Goal: Transaction & Acquisition: Download file/media

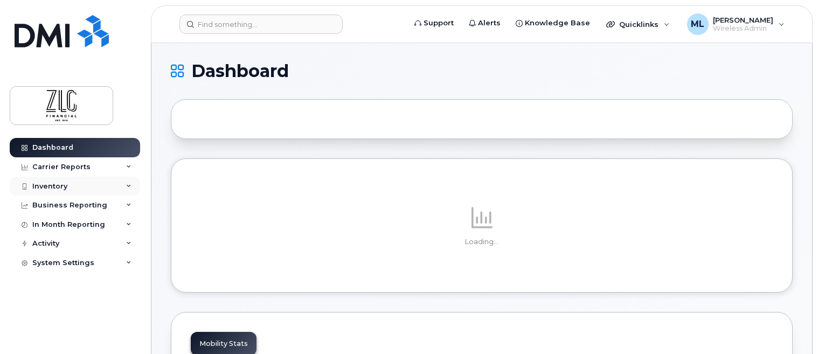
click at [53, 187] on div "Inventory" at bounding box center [49, 186] width 35 height 9
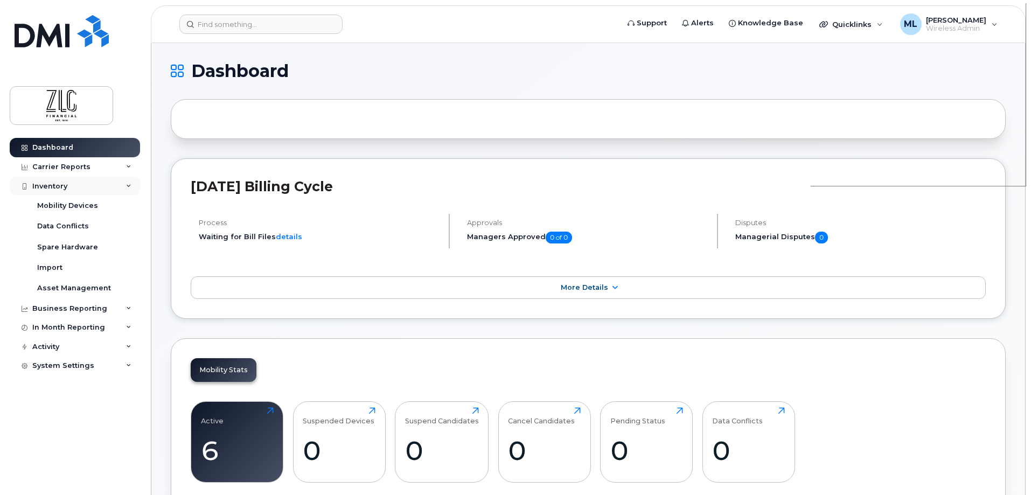
click at [41, 182] on div "Inventory" at bounding box center [49, 186] width 35 height 9
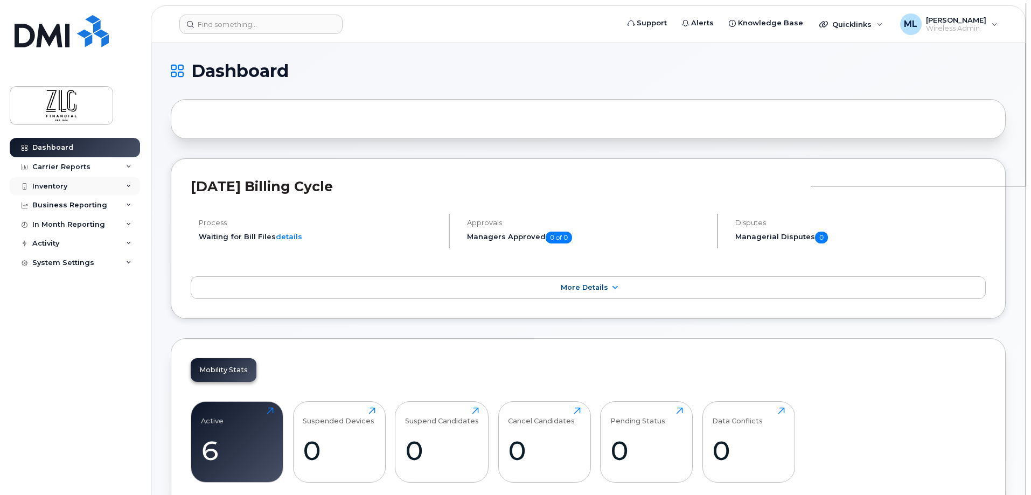
click at [72, 187] on div "Inventory" at bounding box center [75, 186] width 130 height 19
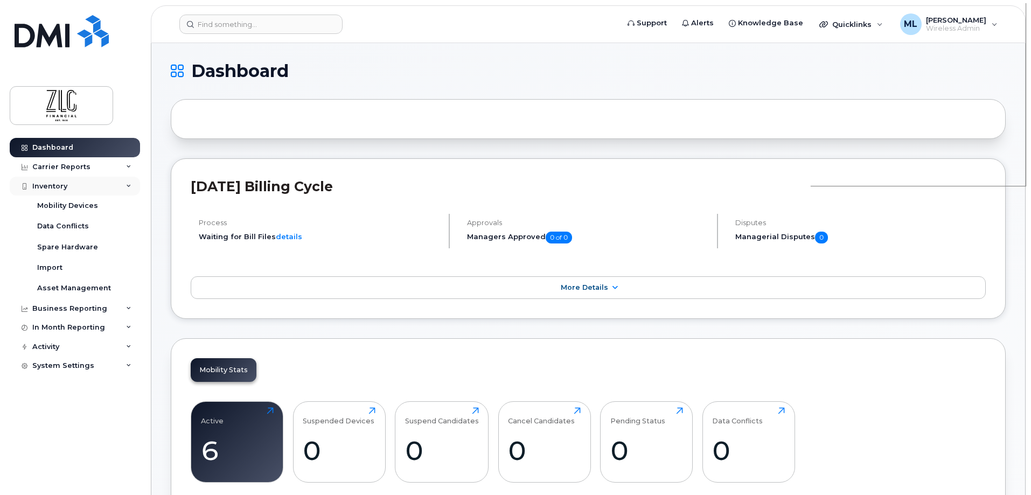
click at [72, 187] on div "Inventory" at bounding box center [75, 186] width 130 height 19
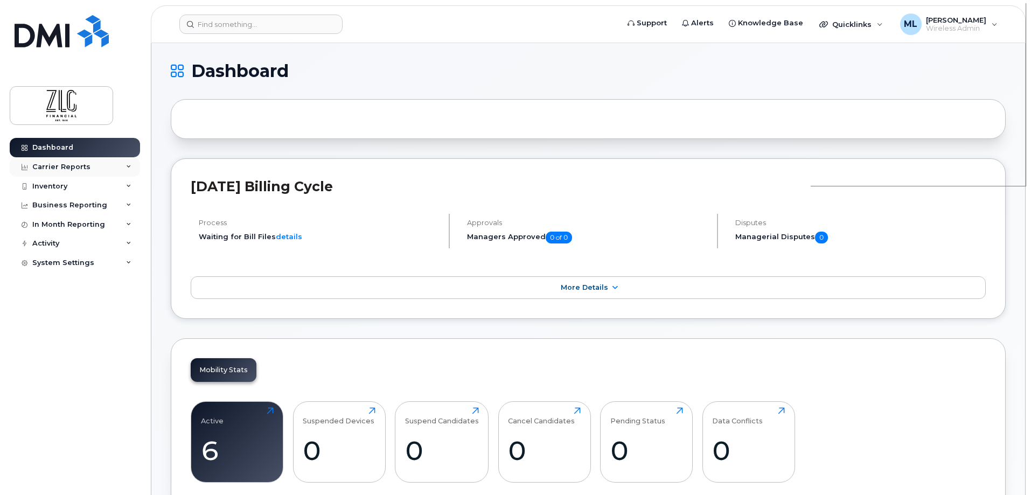
click at [87, 170] on div "Carrier Reports" at bounding box center [75, 166] width 130 height 19
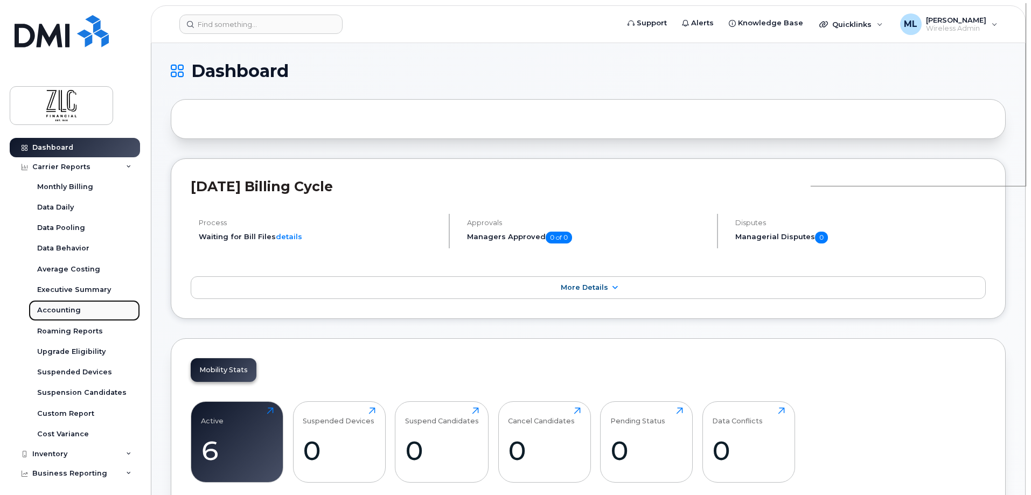
click at [54, 306] on div "Accounting" at bounding box center [59, 311] width 44 height 10
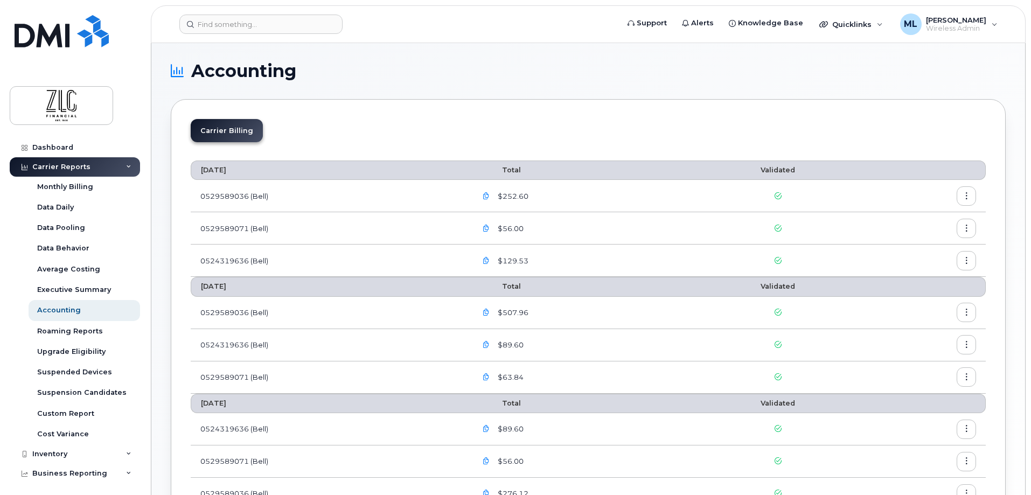
click at [817, 192] on button "button" at bounding box center [966, 195] width 19 height 19
click at [817, 239] on span "Download" at bounding box center [918, 240] width 42 height 10
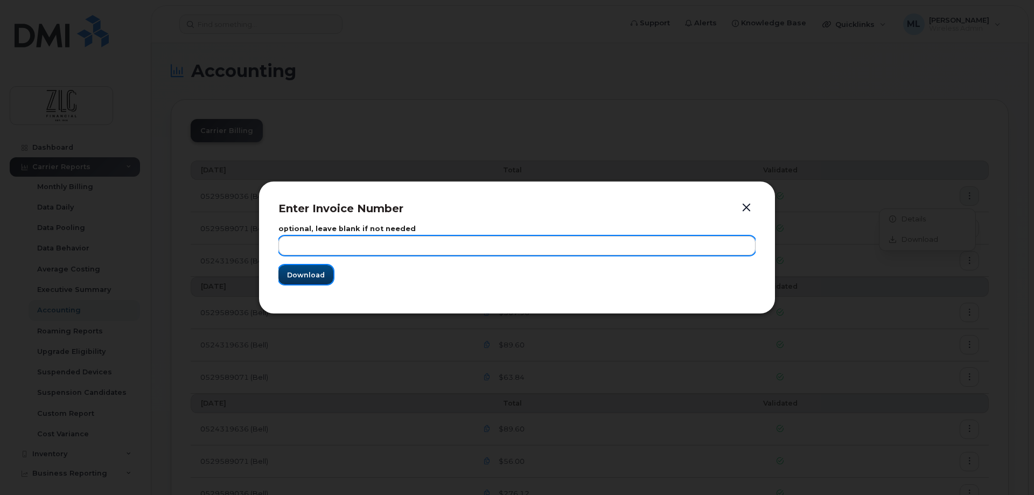
drag, startPoint x: 293, startPoint y: 277, endPoint x: 631, endPoint y: 243, distance: 340.1
click at [294, 277] on span "Download" at bounding box center [306, 275] width 38 height 10
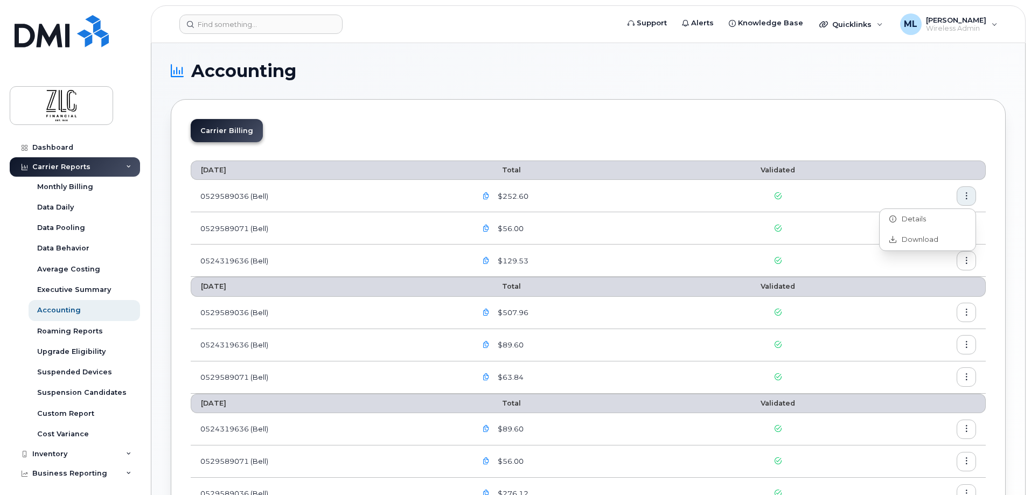
click at [817, 157] on div "[DATE] Total Validated 0529589036 (Bell) $252.60 0529589071 (Bell) $56.00 05243…" at bounding box center [588, 354] width 795 height 406
click at [817, 228] on icon "button" at bounding box center [966, 228] width 7 height 7
click at [817, 271] on span "Download" at bounding box center [918, 272] width 42 height 10
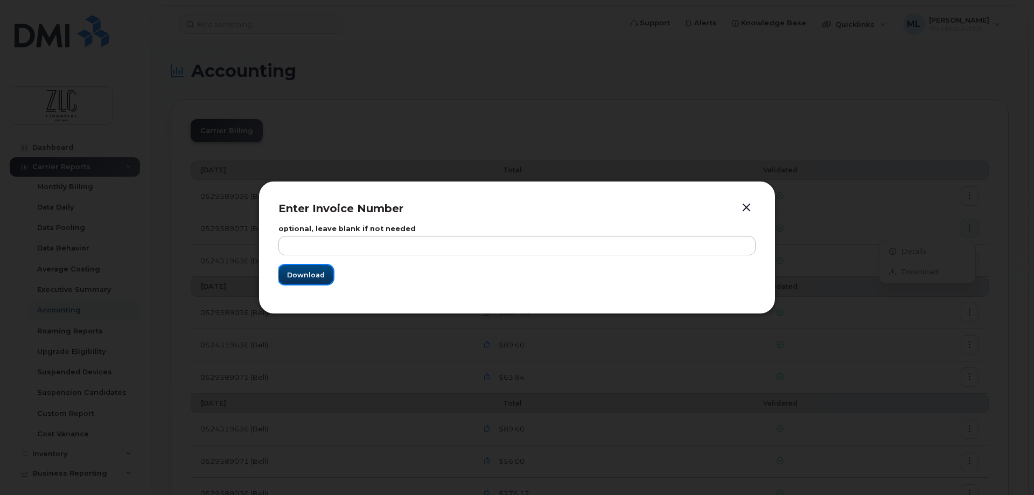
drag, startPoint x: 313, startPoint y: 276, endPoint x: 419, endPoint y: 263, distance: 106.9
click at [313, 276] on span "Download" at bounding box center [306, 275] width 38 height 10
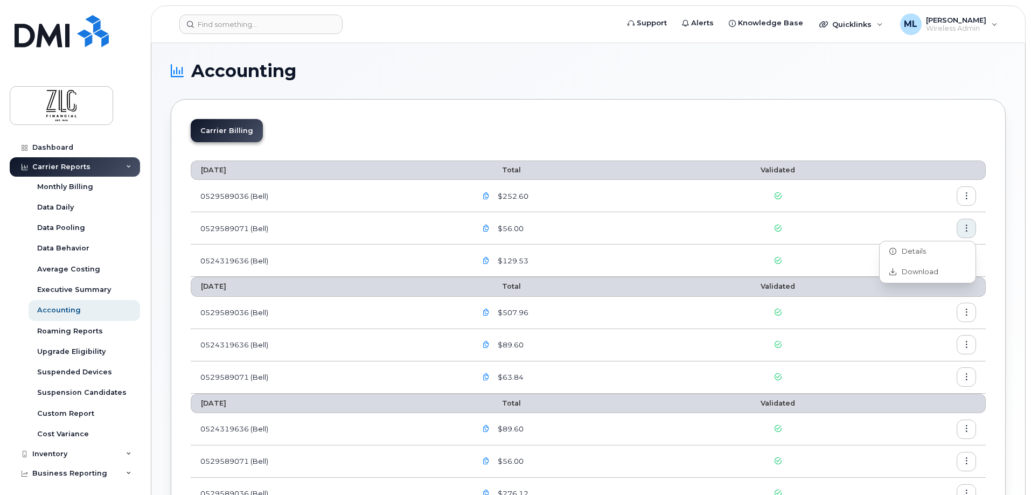
click at [817, 194] on td at bounding box center [924, 196] width 123 height 32
click at [817, 259] on button "button" at bounding box center [966, 260] width 19 height 19
click at [817, 301] on span "Download" at bounding box center [918, 305] width 42 height 10
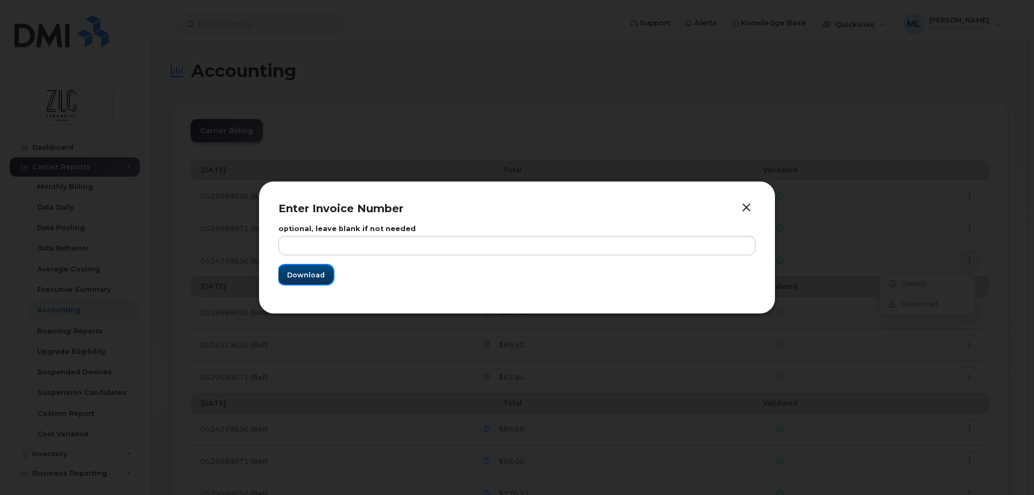
click at [306, 273] on span "Download" at bounding box center [306, 275] width 38 height 10
